Goal: Transaction & Acquisition: Purchase product/service

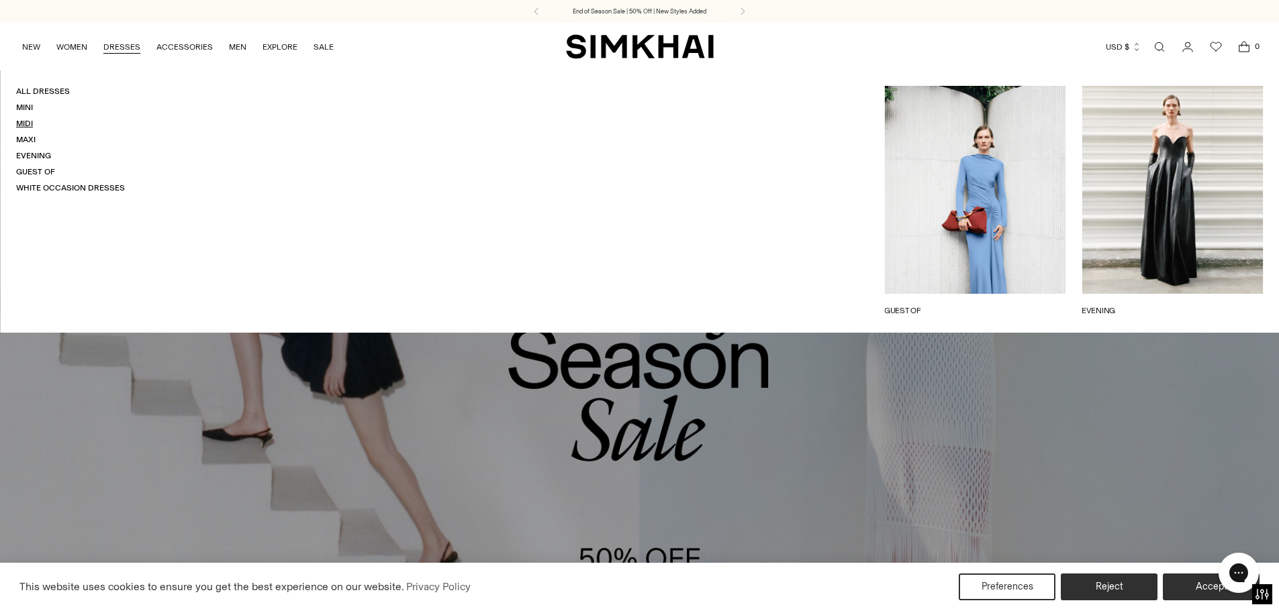
click at [26, 128] on link "Midi" at bounding box center [24, 123] width 17 height 9
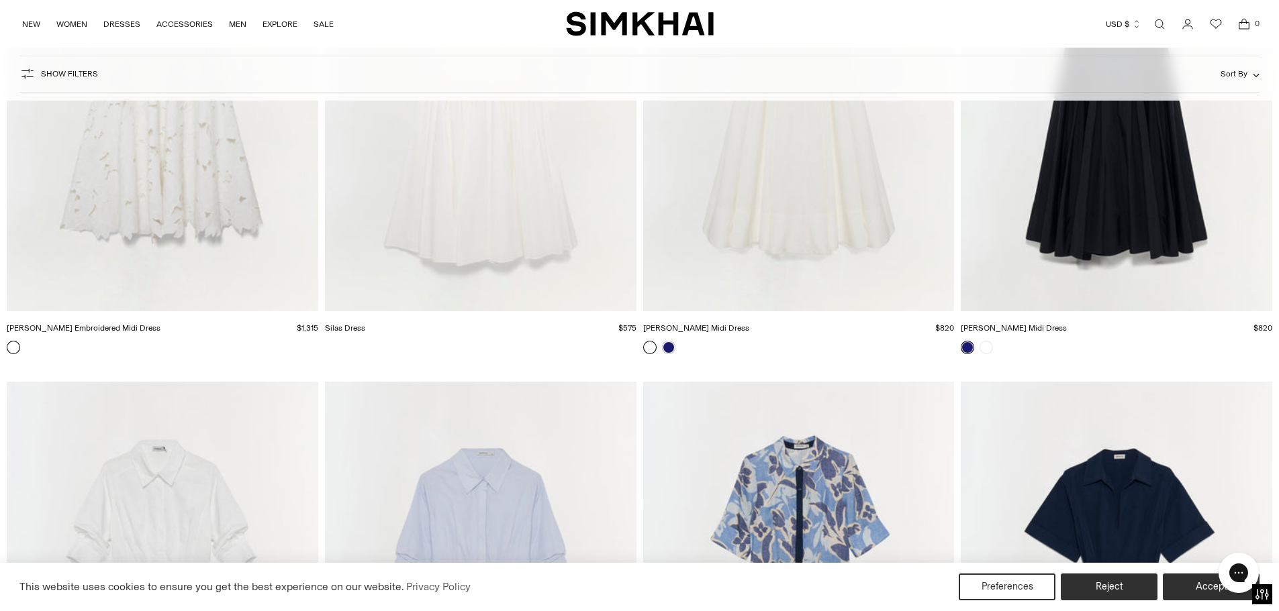
scroll to position [7785, 0]
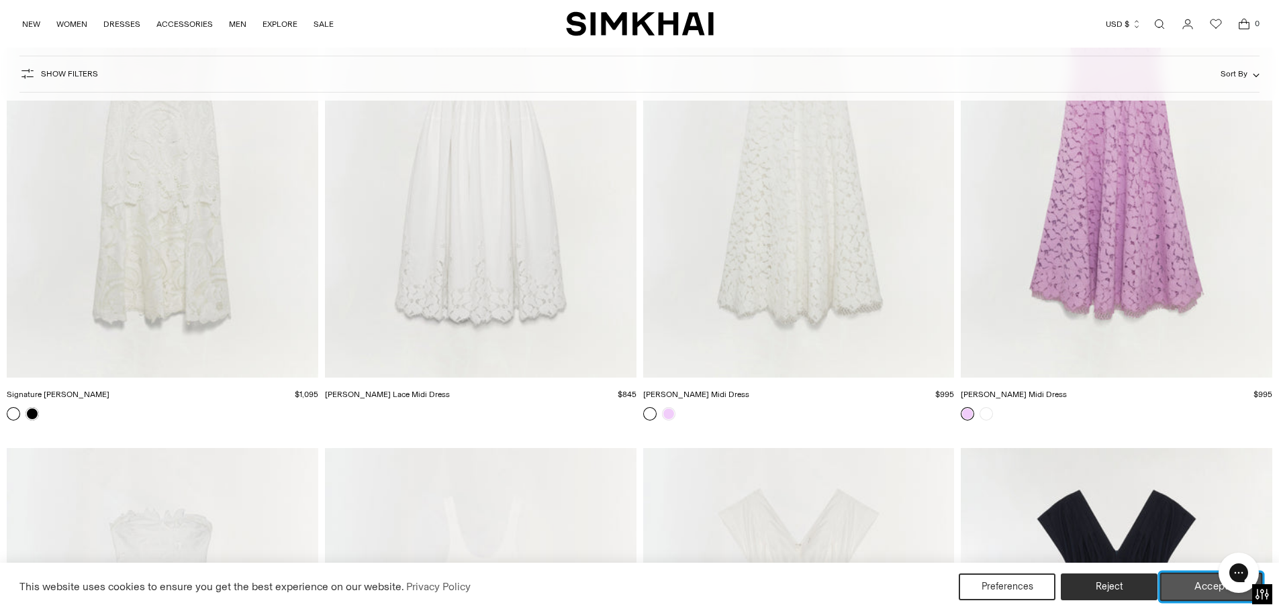
click at [1183, 581] on button "Accept" at bounding box center [1211, 587] width 103 height 28
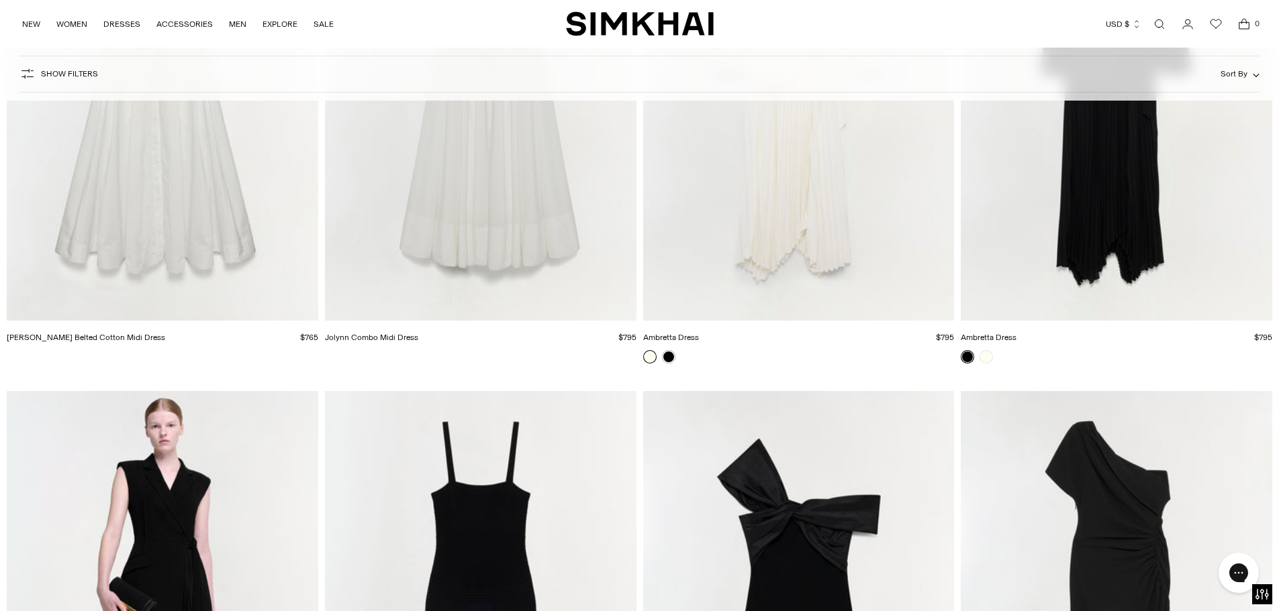
scroll to position [2819, 0]
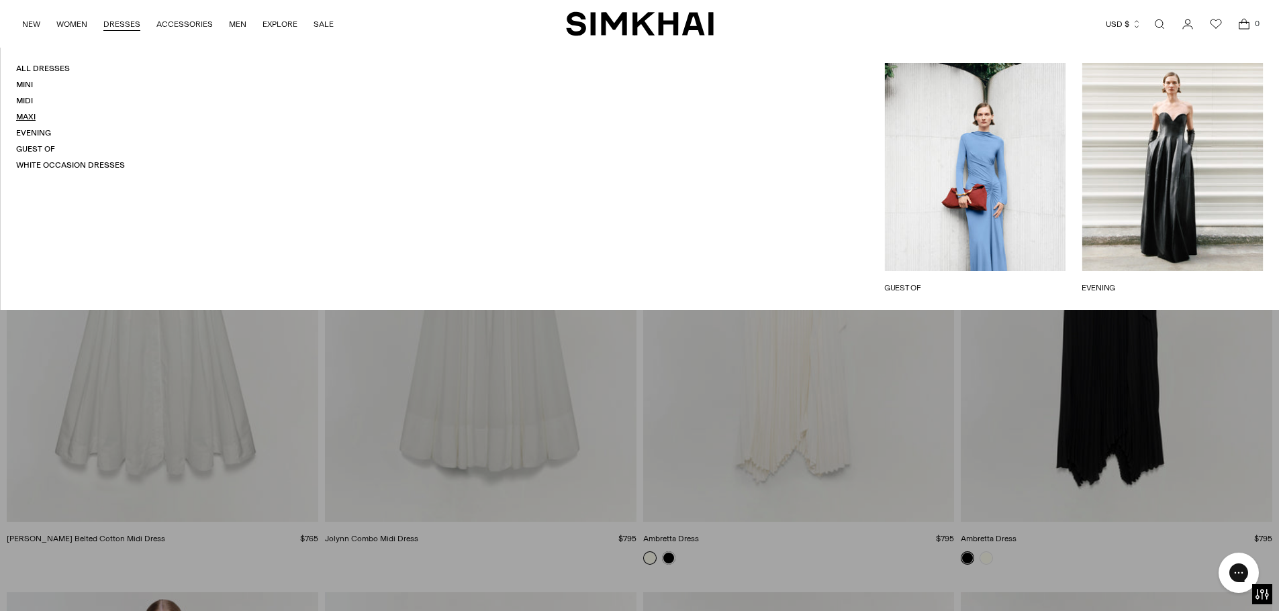
click at [31, 117] on link "Maxi" at bounding box center [25, 116] width 19 height 9
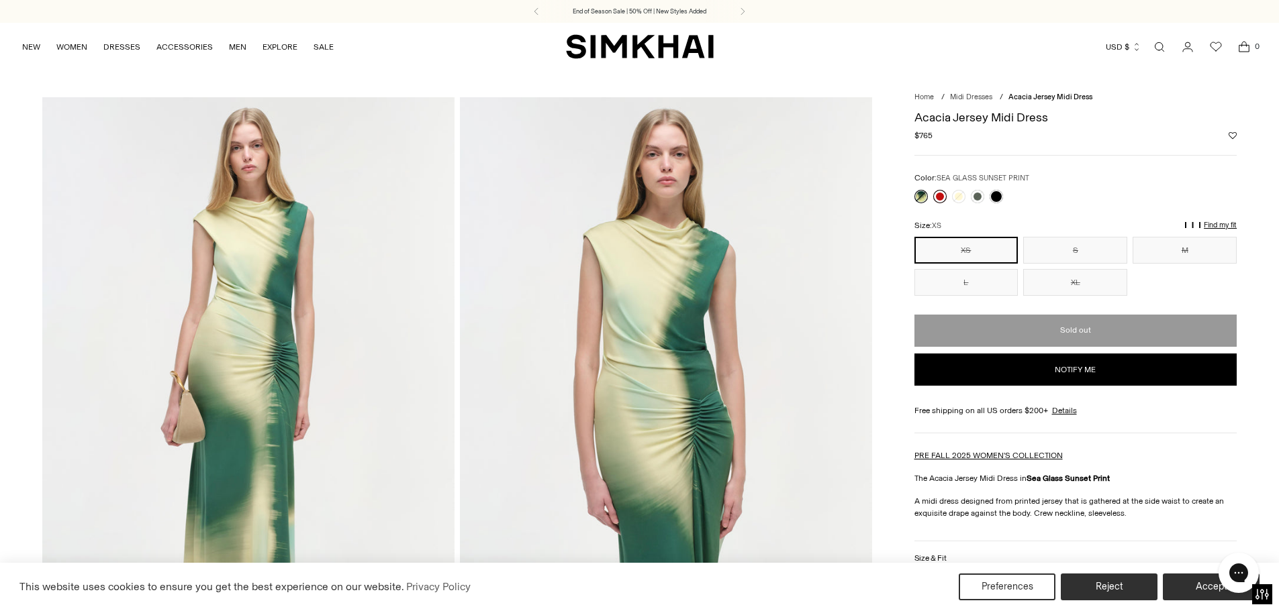
click at [938, 200] on link at bounding box center [939, 196] width 13 height 13
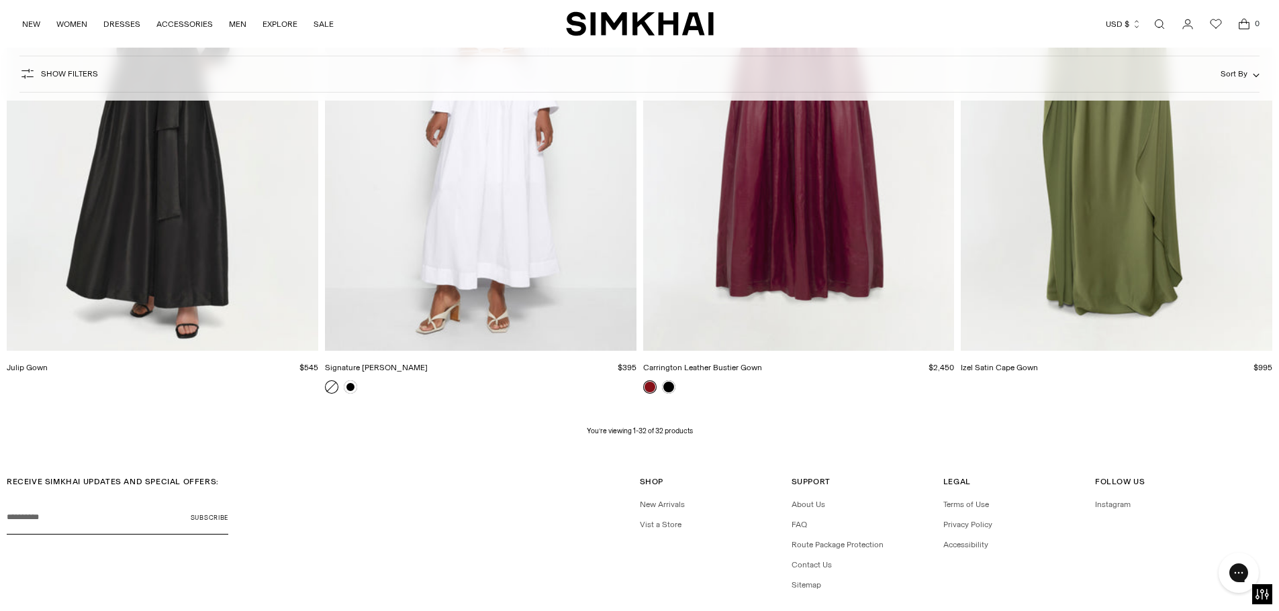
scroll to position [4152, 0]
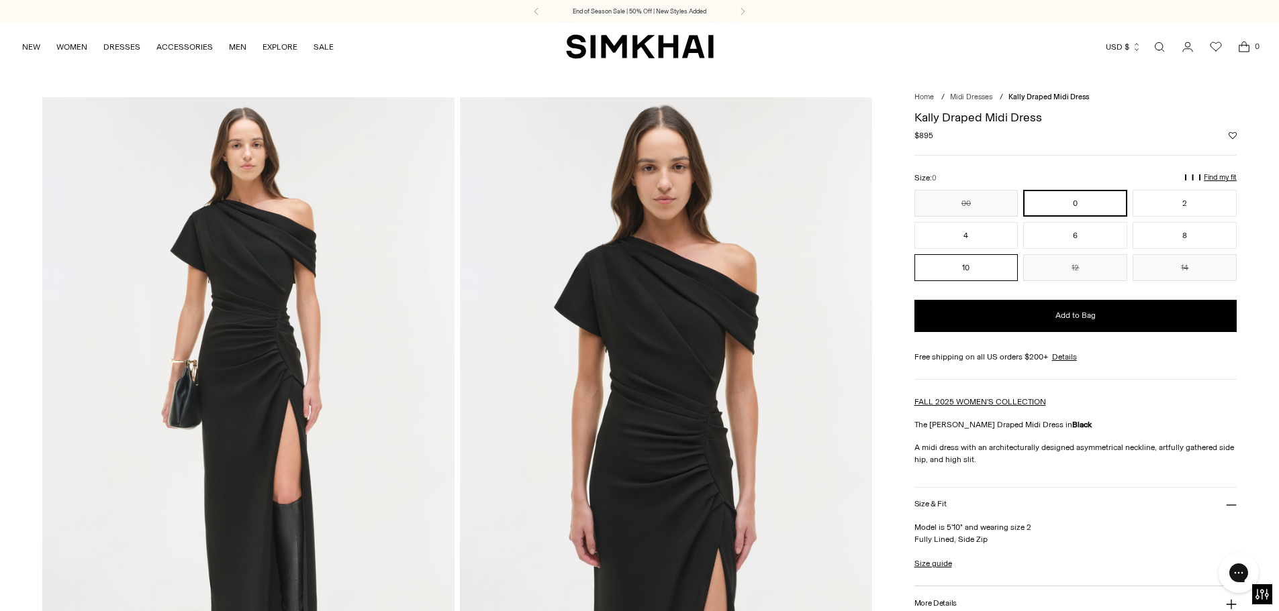
click at [946, 269] on button "10" at bounding box center [966, 267] width 104 height 27
click at [1049, 269] on button "12" at bounding box center [1075, 267] width 104 height 27
